Goal: Find specific fact: Find specific fact

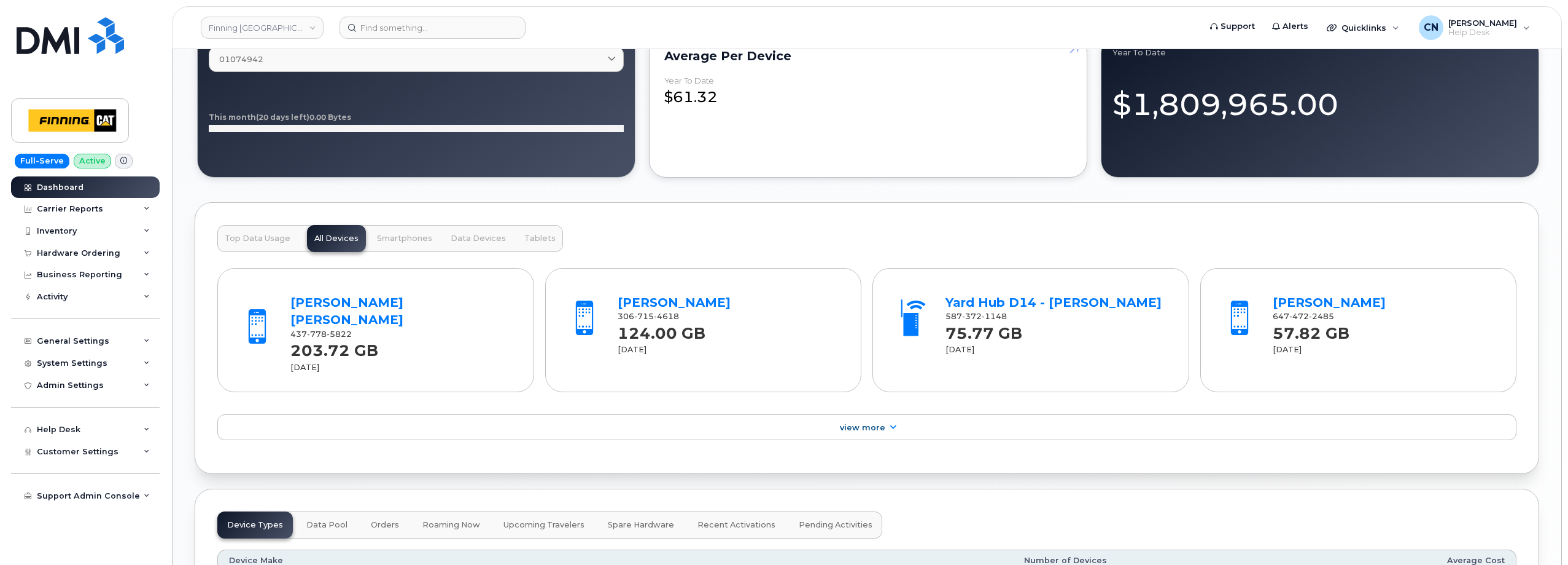
scroll to position [1229, 0]
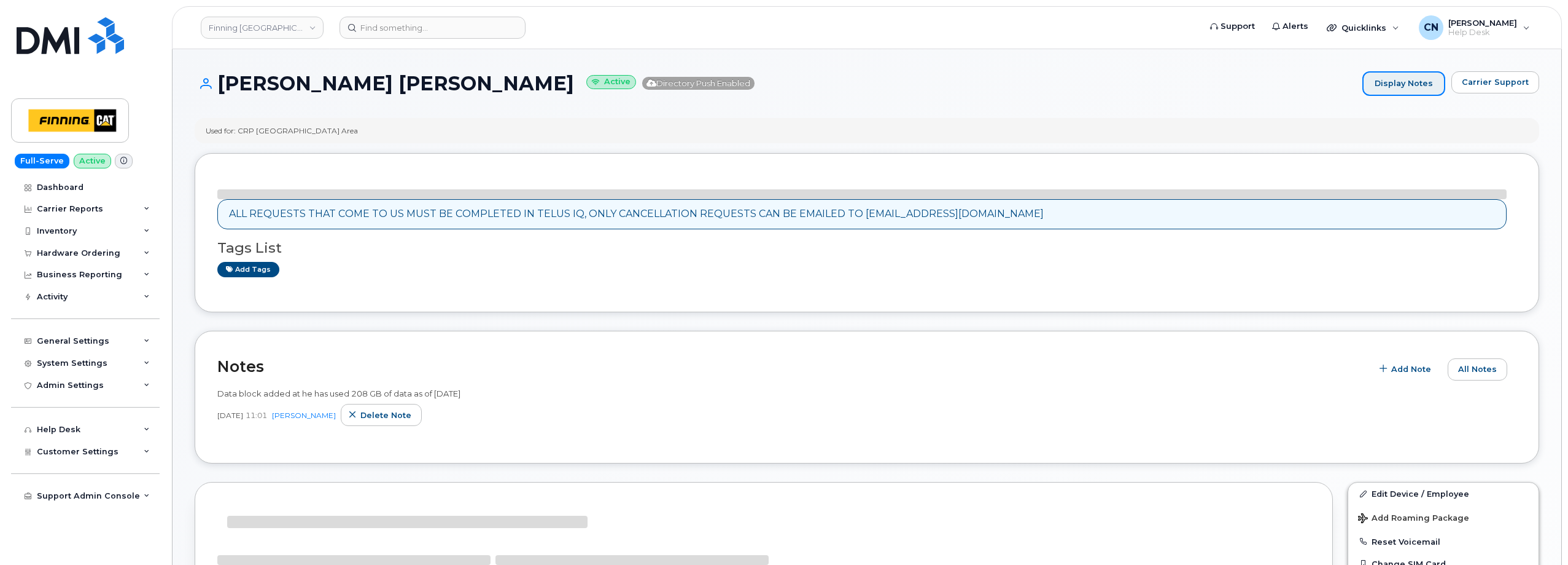
click at [1411, 78] on link "Display Notes" at bounding box center [1404, 83] width 83 height 24
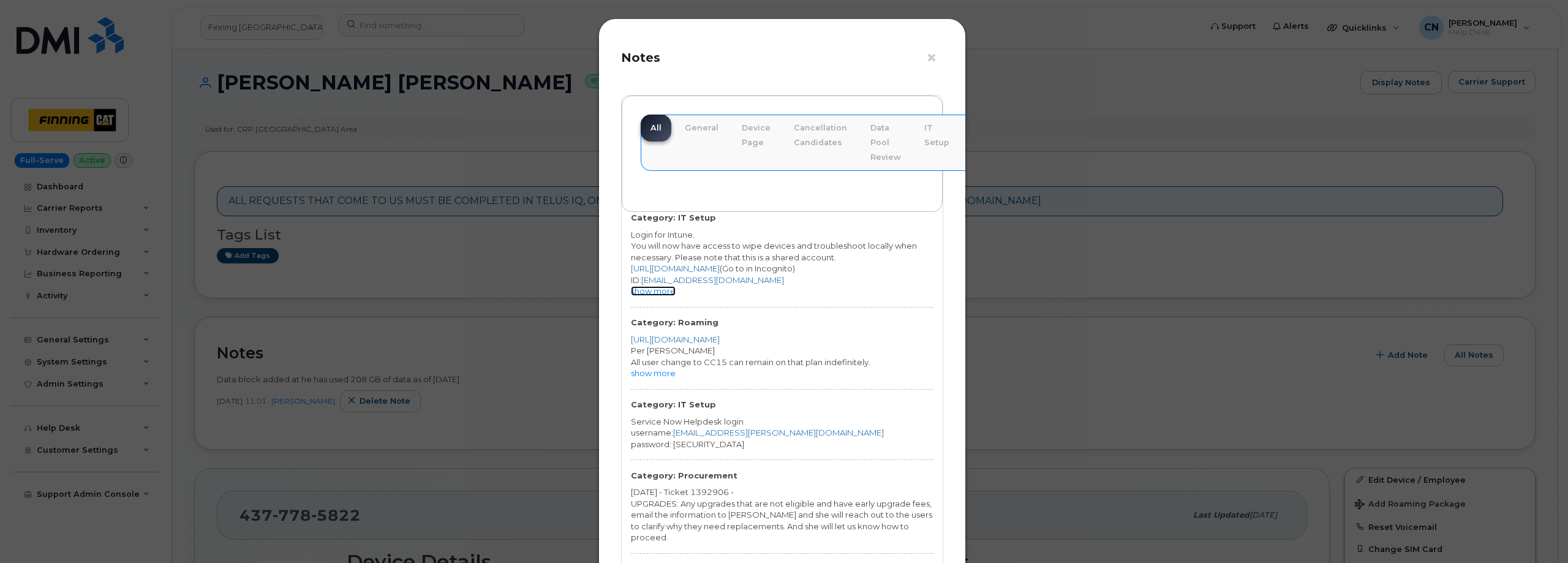
click at [661, 295] on link "show more" at bounding box center [653, 290] width 45 height 10
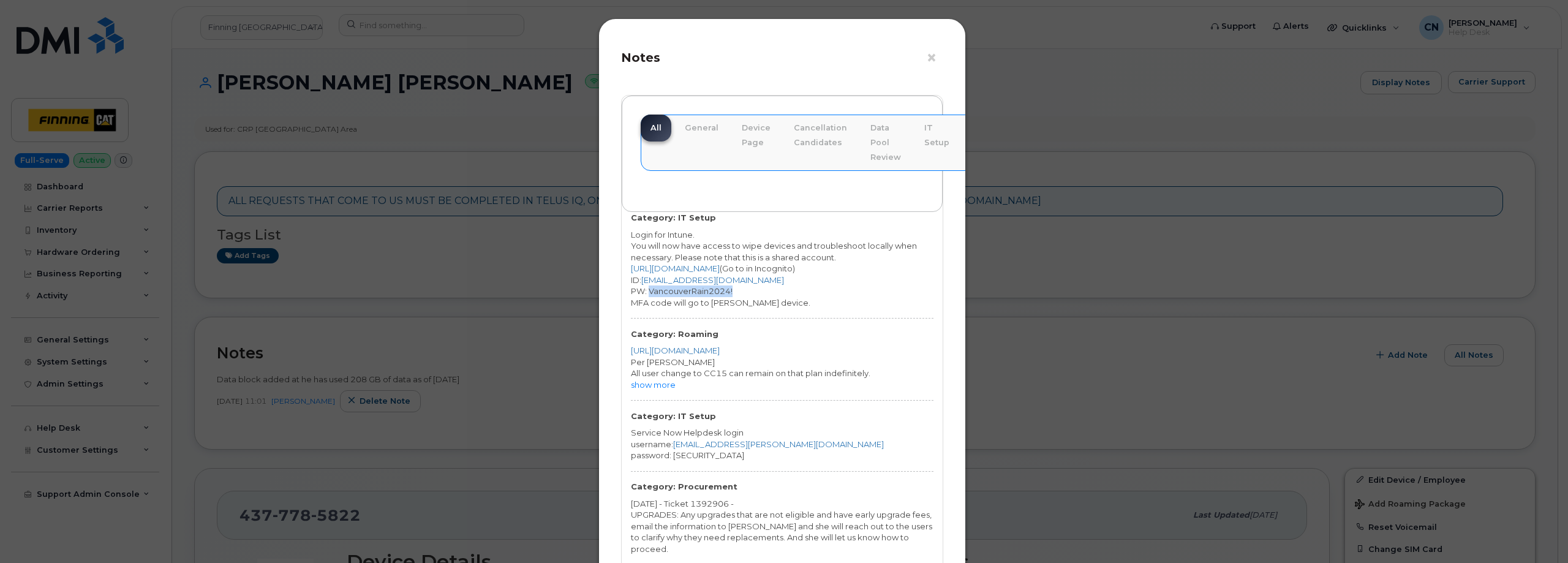
drag, startPoint x: 741, startPoint y: 291, endPoint x: 648, endPoint y: 294, distance: 93.0
click at [648, 294] on div "PW: VancouverRain2024!" at bounding box center [782, 291] width 302 height 12
copy div "VancouverRain2024!"
